Goal: Task Accomplishment & Management: Manage account settings

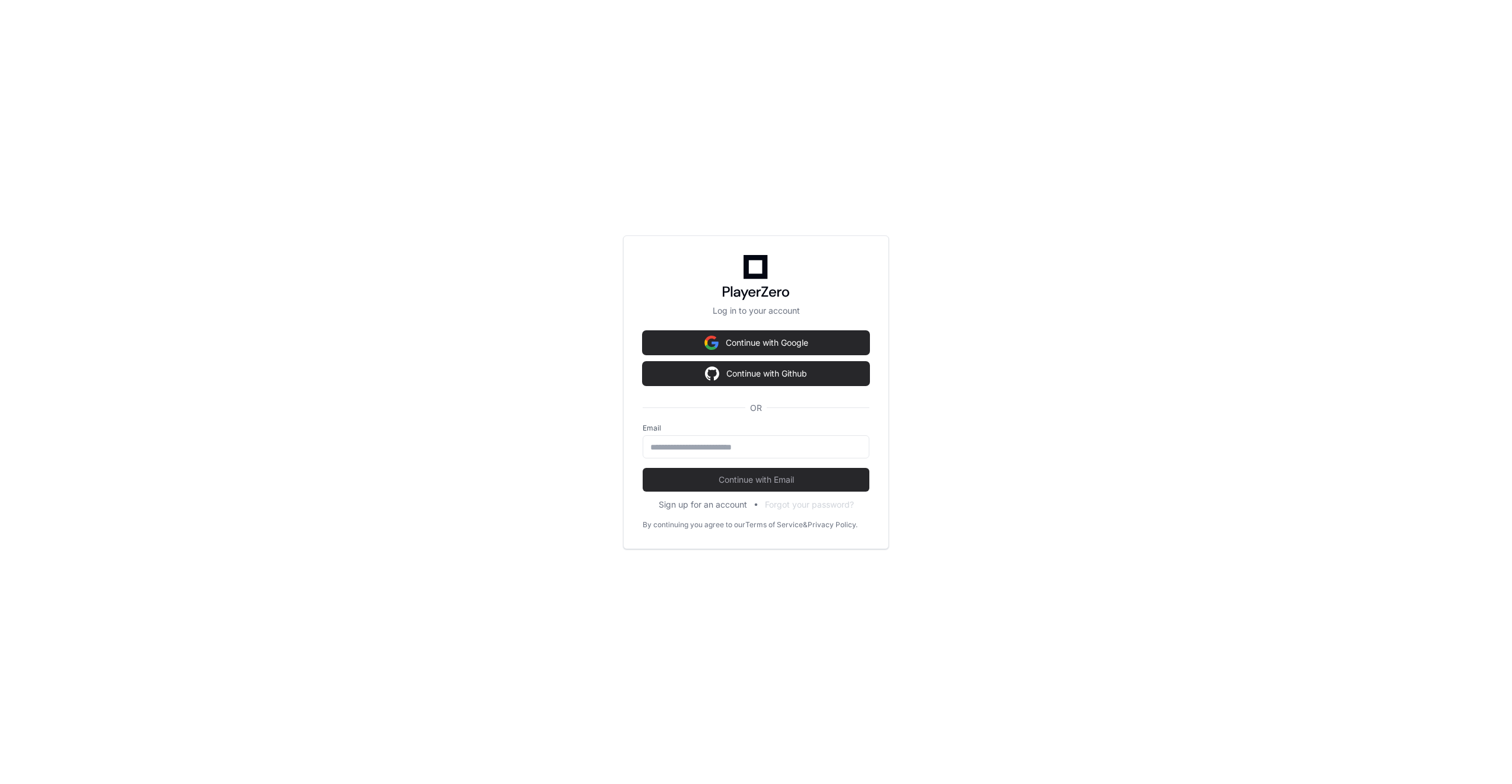
click at [700, 451] on input "email" at bounding box center [756, 448] width 211 height 12
click at [696, 450] on input "email" at bounding box center [756, 448] width 211 height 12
click at [693, 448] on input "email" at bounding box center [756, 448] width 211 height 12
click at [690, 445] on input "email" at bounding box center [756, 448] width 211 height 12
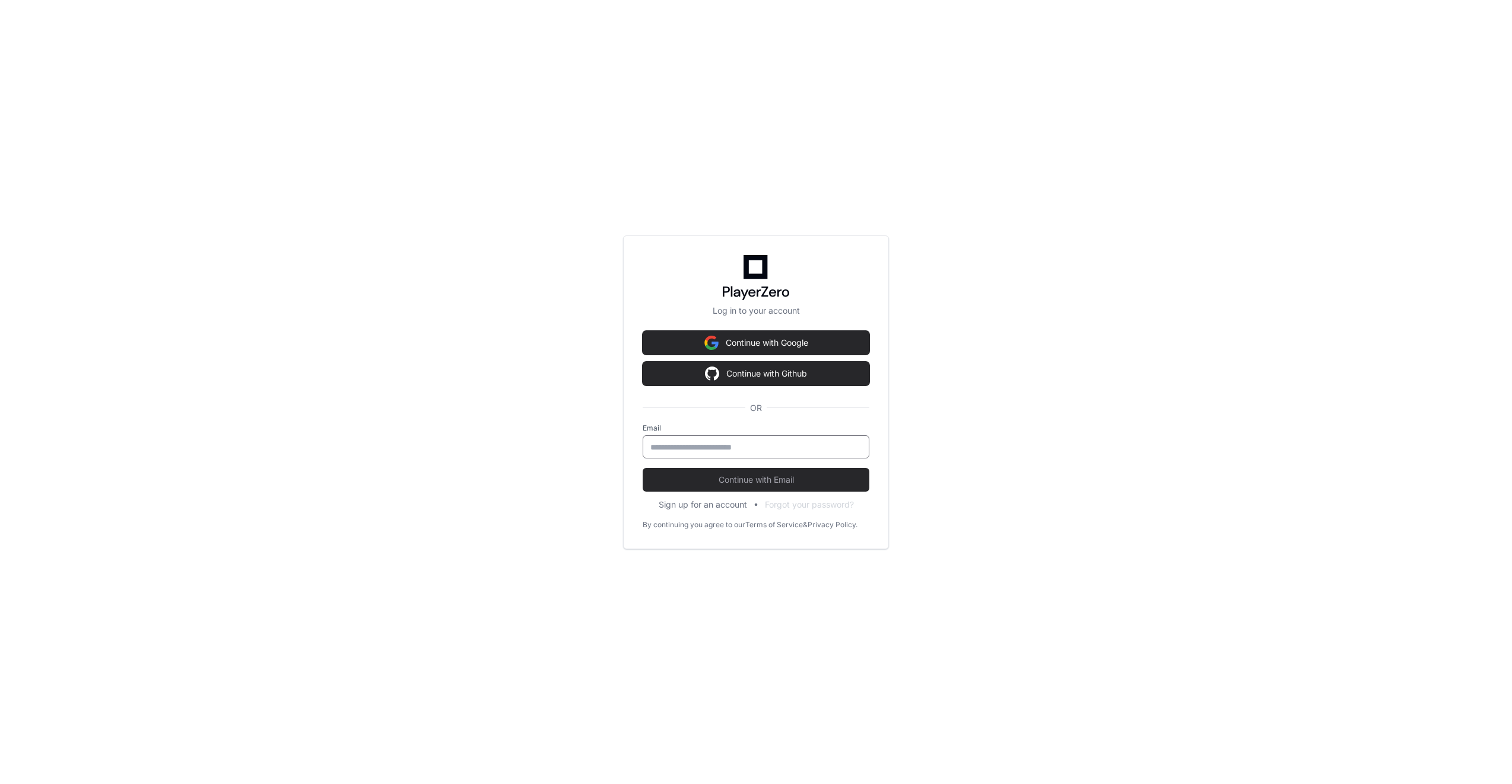
click at [690, 445] on input "email" at bounding box center [756, 448] width 211 height 12
type input "**********"
click at [642, 468] on button "Continue with Email" at bounding box center [755, 480] width 227 height 24
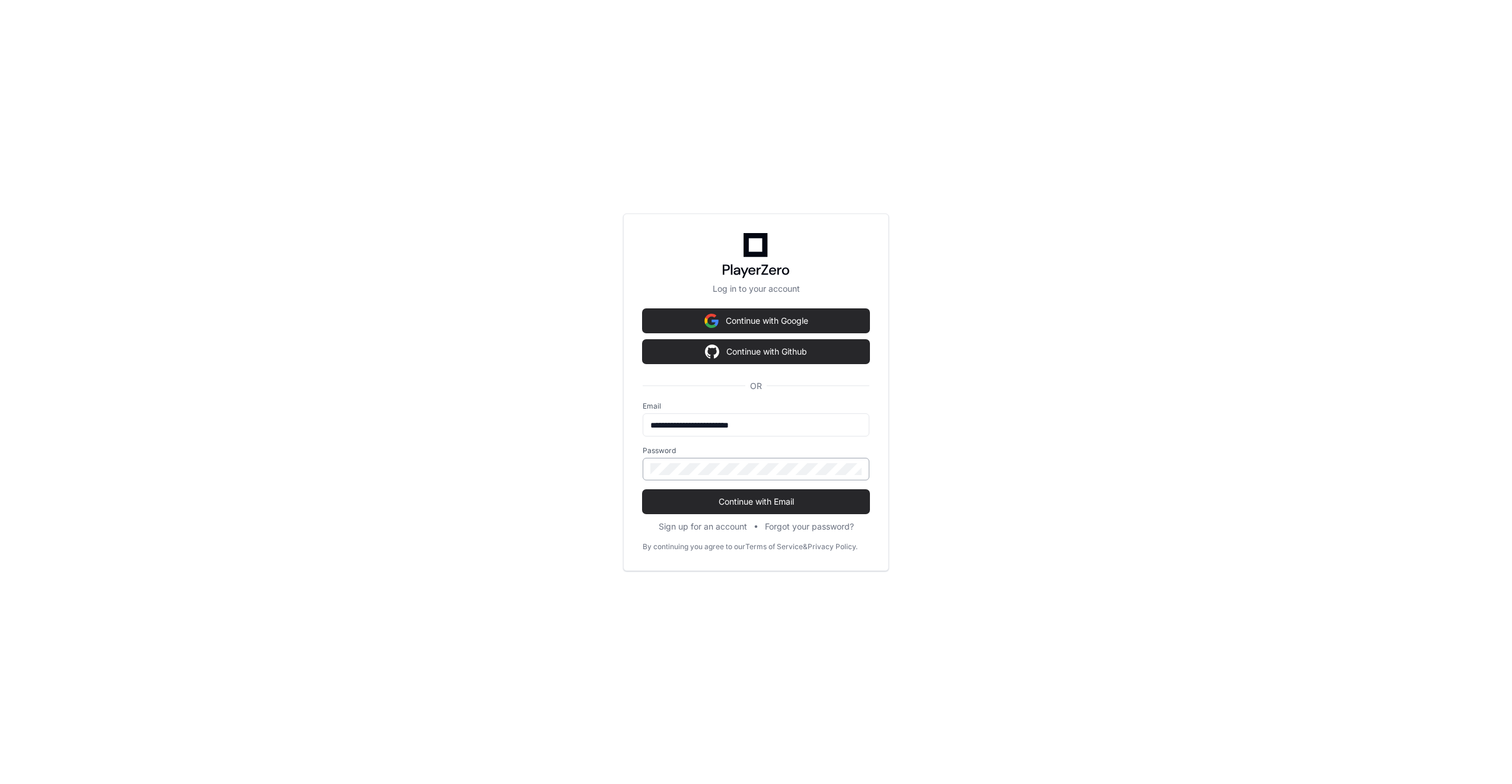
click at [700, 477] on div at bounding box center [755, 470] width 227 height 23
click at [642, 490] on button "Continue with Email" at bounding box center [755, 502] width 227 height 24
